Goal: Task Accomplishment & Management: Use online tool/utility

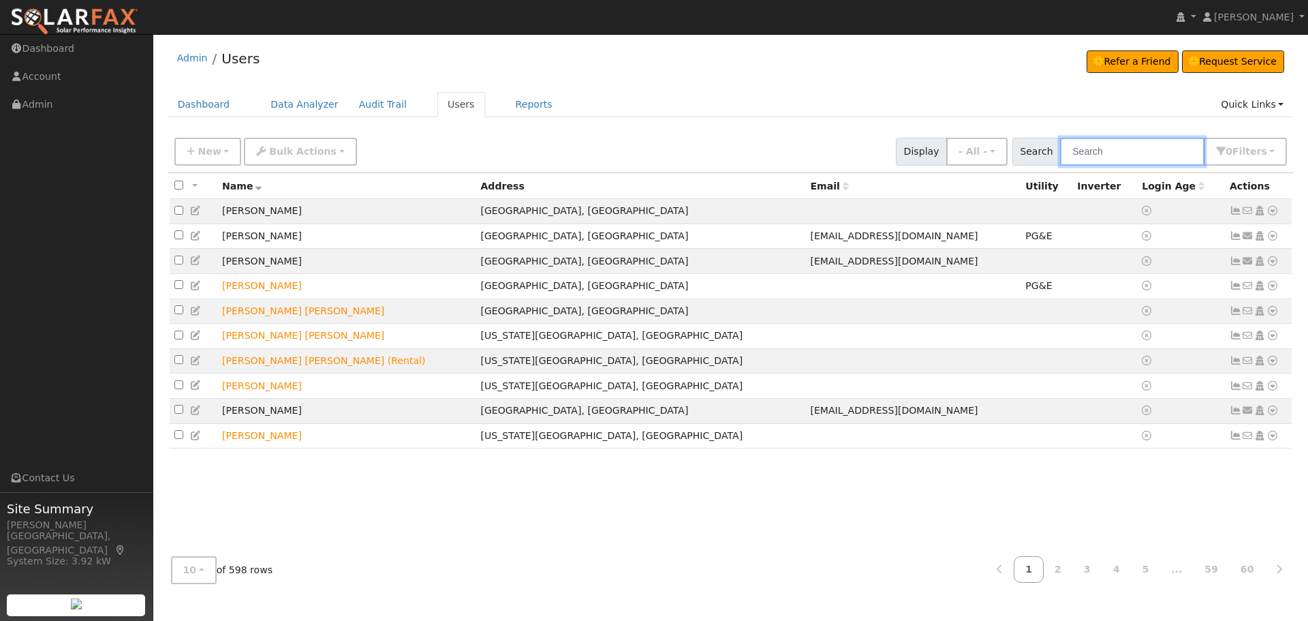
click at [1105, 155] on input "text" at bounding box center [1132, 152] width 144 height 28
type input "Aroz"
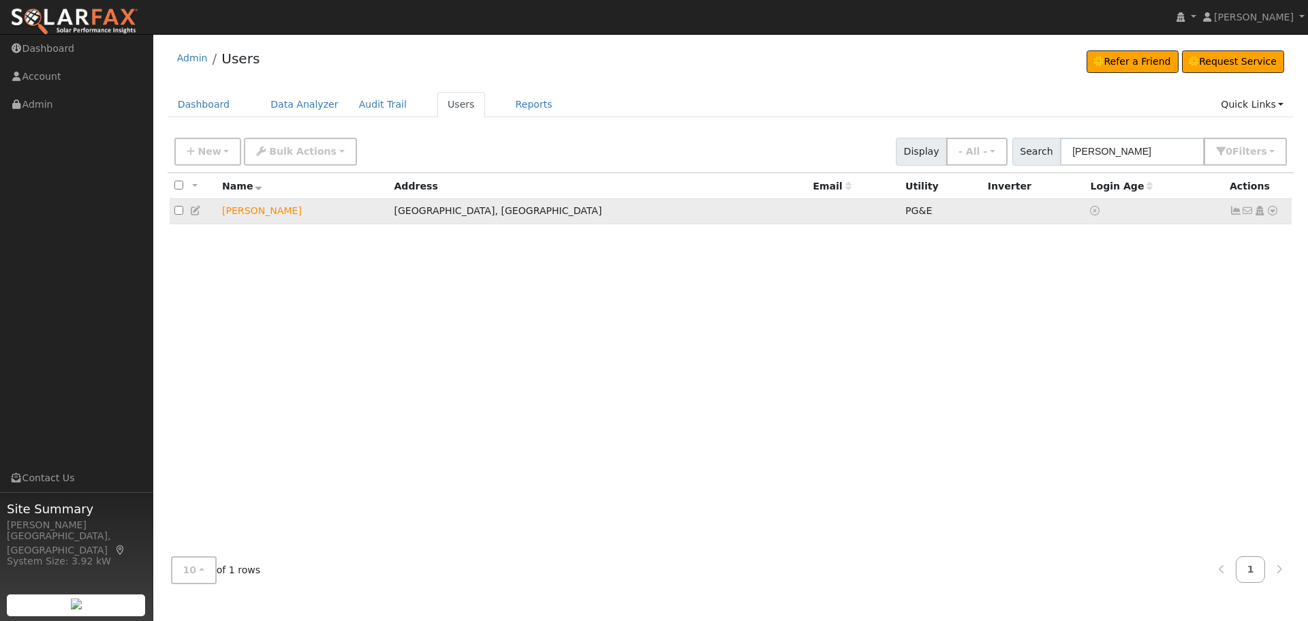
click at [1275, 206] on link at bounding box center [1273, 211] width 12 height 14
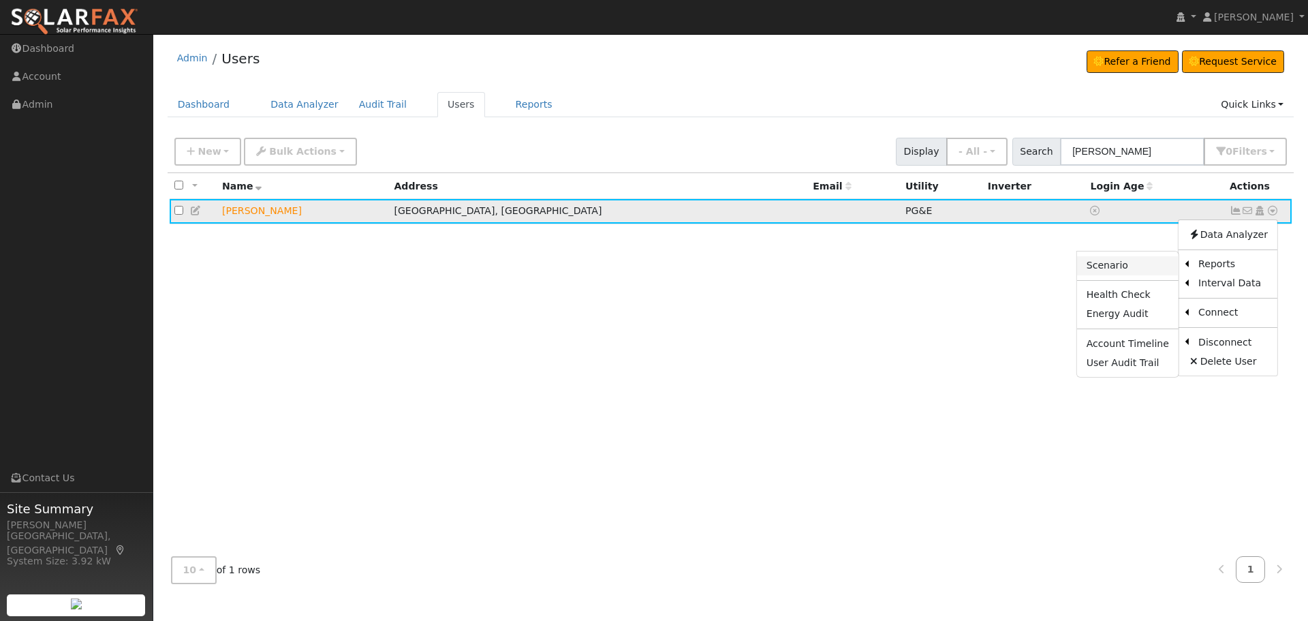
click at [1135, 271] on link "Scenario" at bounding box center [1128, 265] width 102 height 19
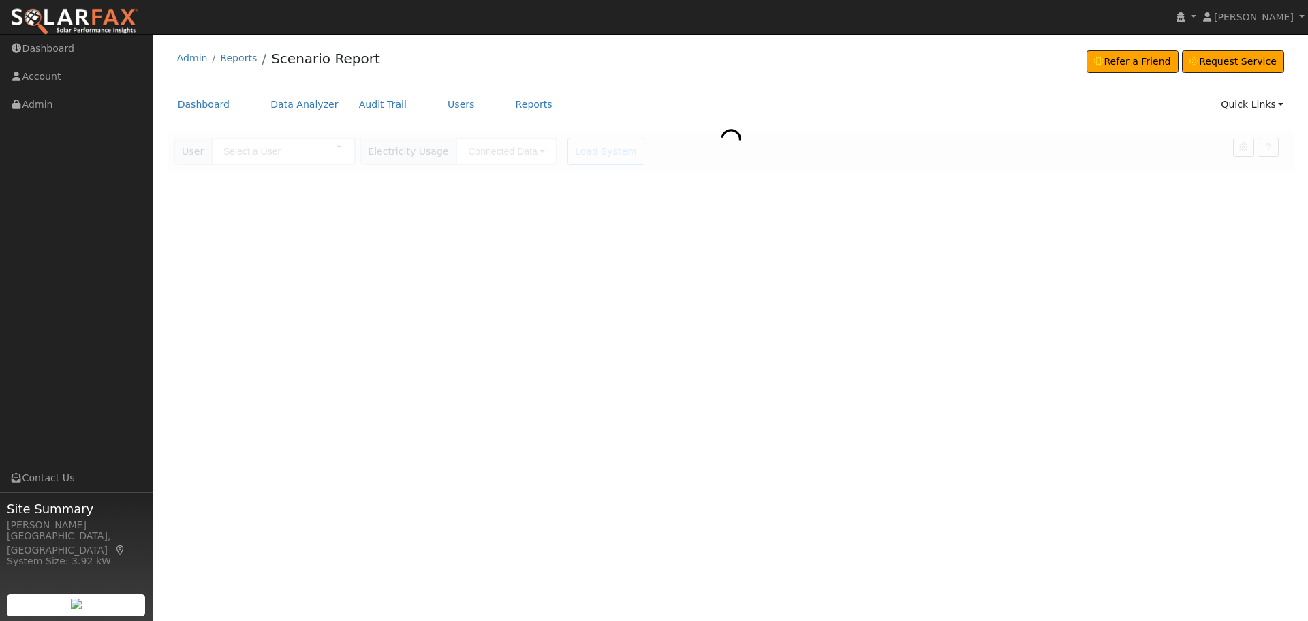
type input "[PERSON_NAME]"
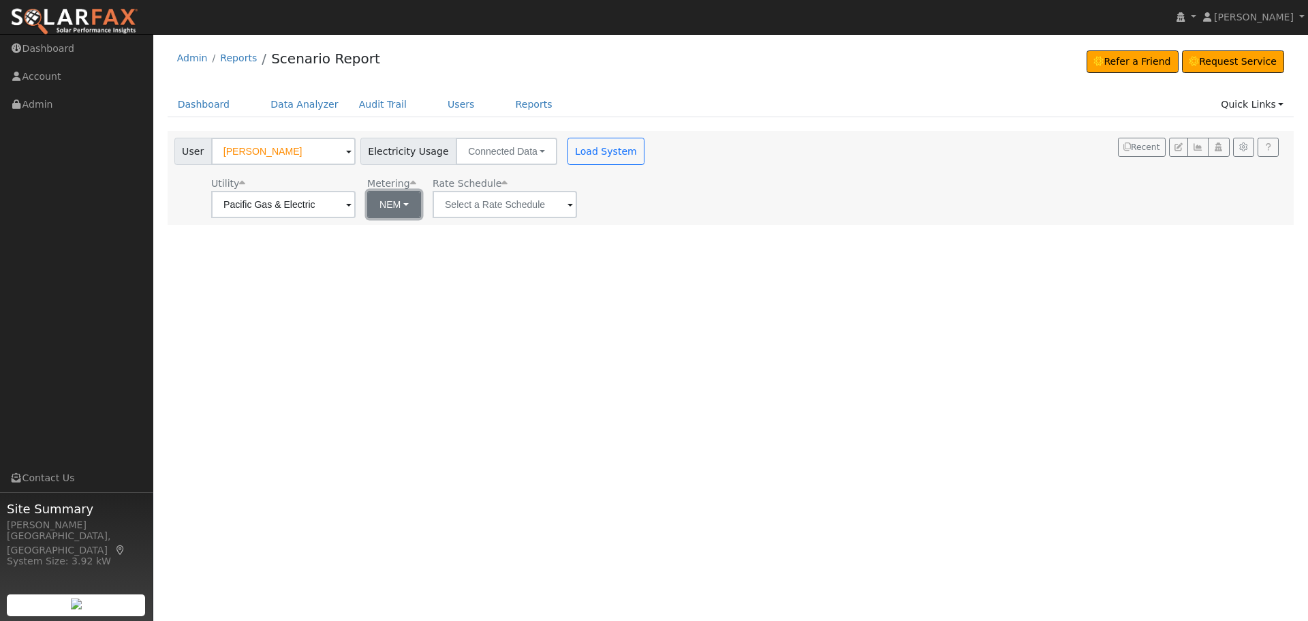
click at [391, 202] on button "NEM" at bounding box center [394, 204] width 54 height 27
click at [397, 252] on link "NBT" at bounding box center [413, 254] width 95 height 19
type input "E-ELEC"
click at [938, 260] on div "User Profile First name Last name Email Email Notifications No Emails No Emails…" at bounding box center [730, 327] width 1155 height 587
click at [570, 146] on button "Load System" at bounding box center [607, 151] width 78 height 27
